Goal: Leave review/rating: Share an evaluation or opinion about a product, service, or content

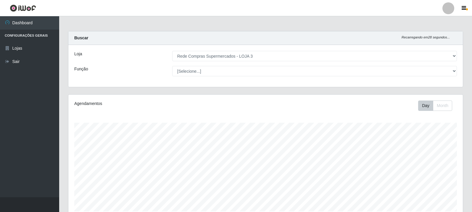
select select "162"
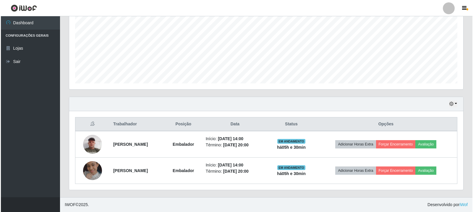
scroll to position [123, 394]
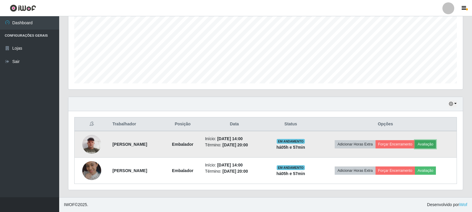
click at [430, 144] on button "Avaliação" at bounding box center [425, 144] width 21 height 8
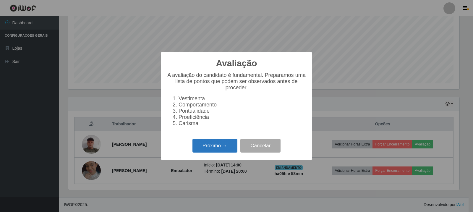
click at [219, 149] on button "Próximo →" at bounding box center [214, 146] width 45 height 14
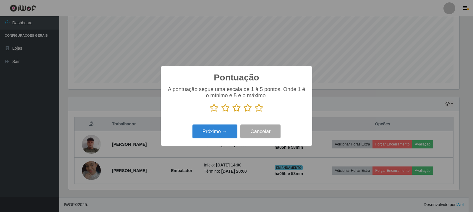
scroll to position [295552, 295284]
click at [260, 111] on icon at bounding box center [259, 107] width 8 height 9
click at [255, 112] on input "radio" at bounding box center [255, 112] width 0 height 0
click at [221, 133] on button "Próximo →" at bounding box center [214, 131] width 45 height 14
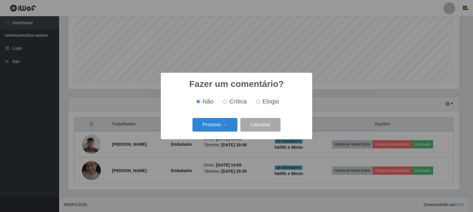
click at [266, 96] on div "Não Crítica Elogio" at bounding box center [237, 101] width 140 height 17
click at [266, 101] on span "Elogio" at bounding box center [271, 101] width 17 height 7
click at [260, 101] on input "Elogio" at bounding box center [258, 102] width 4 height 4
radio input "true"
click at [221, 130] on button "Próximo →" at bounding box center [214, 125] width 45 height 14
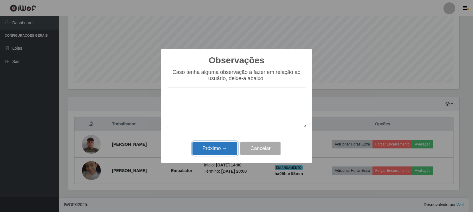
click at [218, 154] on button "Próximo →" at bounding box center [214, 149] width 45 height 14
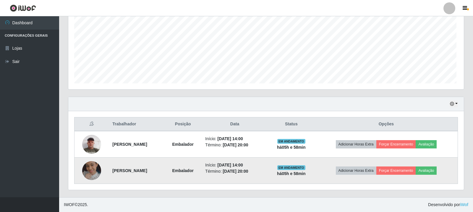
scroll to position [123, 394]
click at [430, 169] on button "Avaliação" at bounding box center [425, 170] width 21 height 8
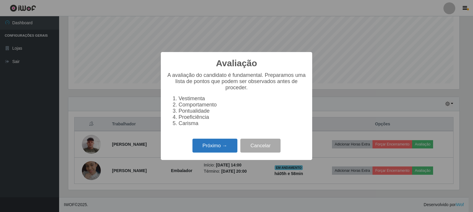
click at [208, 143] on button "Próximo →" at bounding box center [214, 146] width 45 height 14
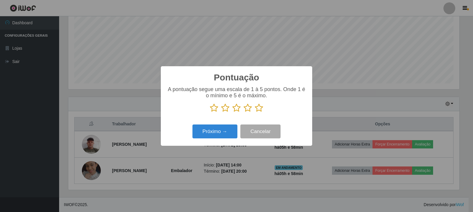
scroll to position [295552, 295284]
click at [262, 106] on icon at bounding box center [259, 107] width 8 height 9
click at [255, 112] on input "radio" at bounding box center [255, 112] width 0 height 0
click at [220, 134] on button "Próximo →" at bounding box center [214, 131] width 45 height 14
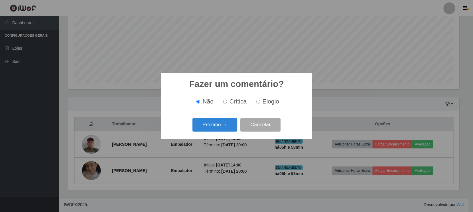
click at [257, 102] on input "Elogio" at bounding box center [258, 102] width 4 height 4
radio input "true"
click at [225, 125] on button "Próximo →" at bounding box center [214, 125] width 45 height 14
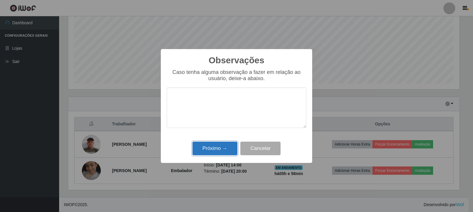
click at [226, 152] on button "Próximo →" at bounding box center [214, 149] width 45 height 14
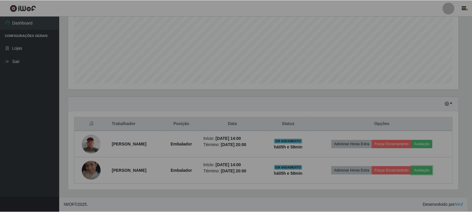
scroll to position [123, 394]
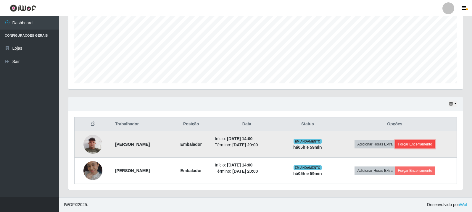
click at [425, 143] on button "Forçar Encerramento" at bounding box center [415, 144] width 40 height 8
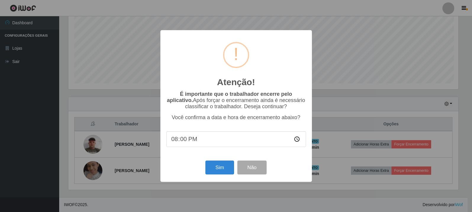
scroll to position [123, 391]
click at [219, 169] on button "Sim" at bounding box center [220, 168] width 29 height 14
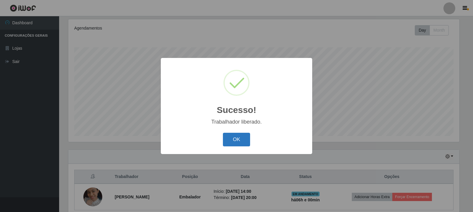
click at [235, 142] on button "OK" at bounding box center [236, 140] width 27 height 14
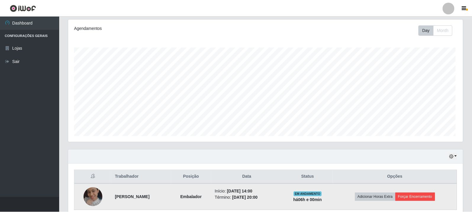
scroll to position [123, 394]
click at [406, 199] on button "Forçar Encerramento" at bounding box center [415, 197] width 40 height 8
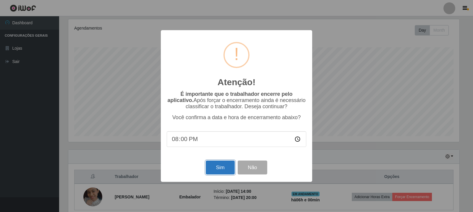
click at [219, 172] on button "Sim" at bounding box center [220, 168] width 29 height 14
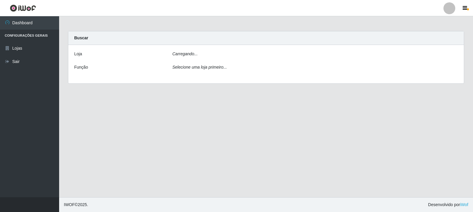
click at [217, 55] on div "Carregando..." at bounding box center [315, 55] width 294 height 9
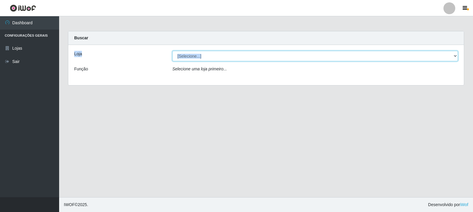
click at [239, 54] on select "[Selecione...] Rede Compras Supermercados - LOJA 3" at bounding box center [315, 56] width 286 height 10
select select "162"
click at [172, 51] on select "[Selecione...] Rede Compras Supermercados - LOJA 3" at bounding box center [315, 56] width 286 height 10
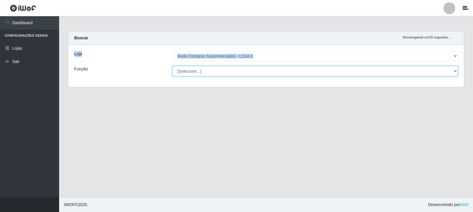
click at [237, 73] on select "[Selecione...] ASG ASG + ASG ++ Balconista Balconista + Balconista ++ Embalador…" at bounding box center [315, 71] width 286 height 10
click at [236, 69] on select "[Selecione...] ASG ASG + ASG ++ Balconista Balconista + Balconista ++ Embalador…" at bounding box center [315, 71] width 286 height 10
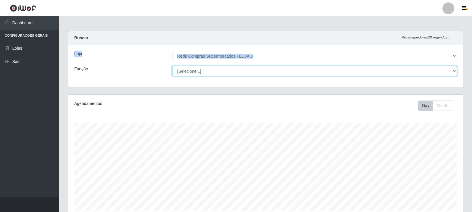
scroll to position [123, 394]
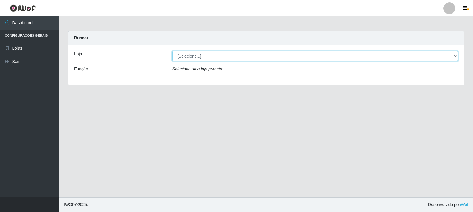
click at [195, 61] on select "[Selecione...] Rede Compras Supermercados - LOJA 3" at bounding box center [315, 56] width 286 height 10
select select "162"
click at [172, 51] on select "[Selecione...] Rede Compras Supermercados - LOJA 3" at bounding box center [315, 56] width 286 height 10
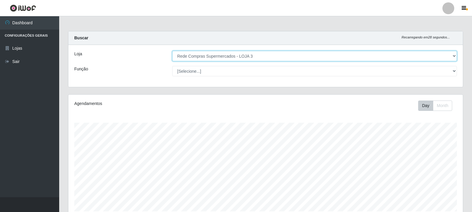
scroll to position [75, 0]
